Goal: Find specific page/section: Find specific page/section

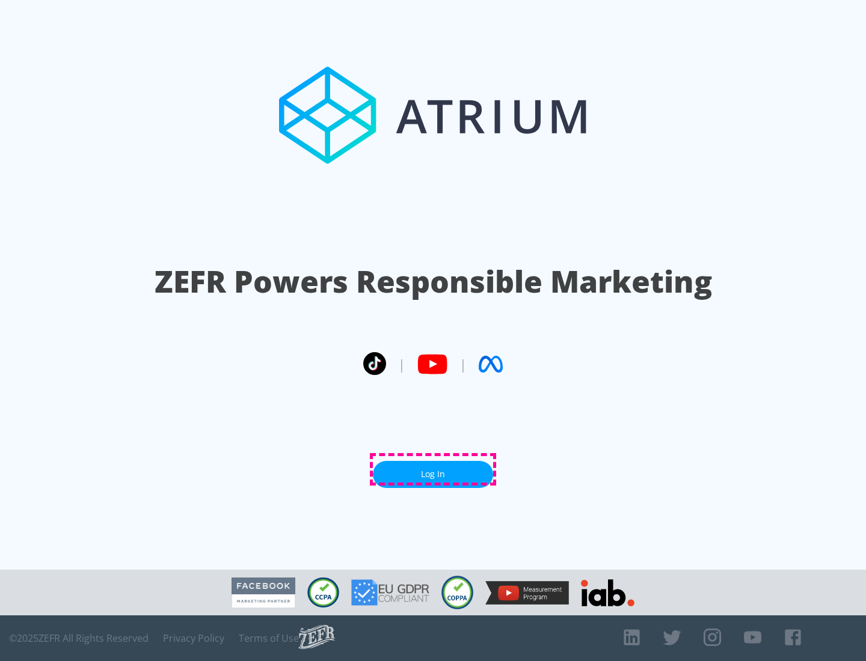
click at [433, 470] on link "Log In" at bounding box center [433, 474] width 120 height 27
